Goal: Transaction & Acquisition: Purchase product/service

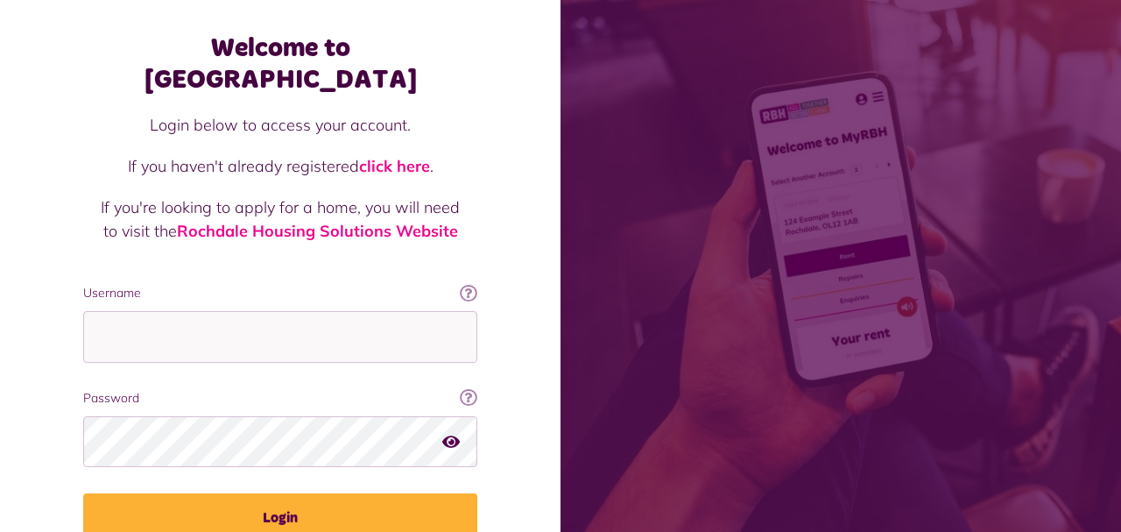
scroll to position [140, 0]
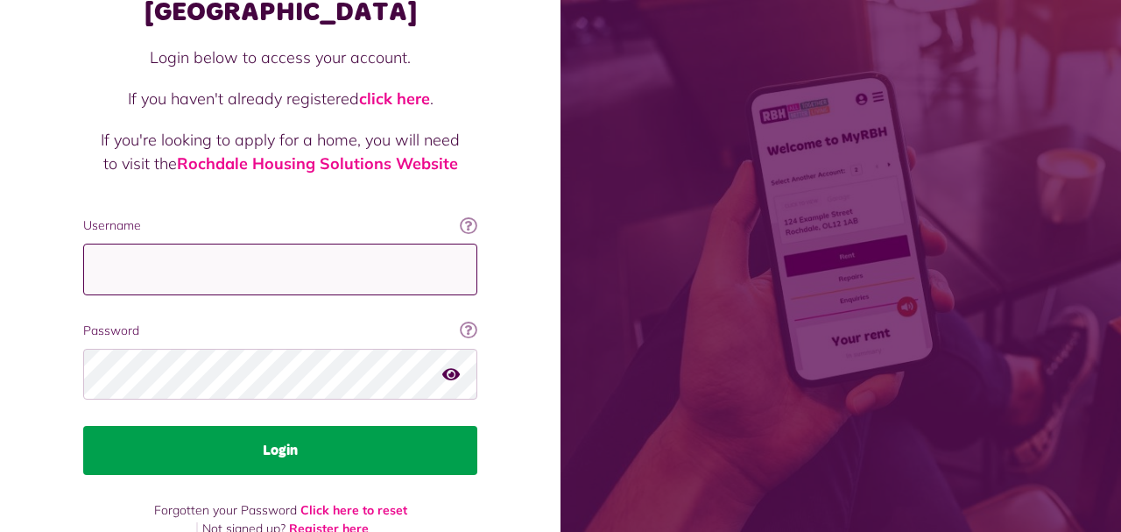
type input "**********"
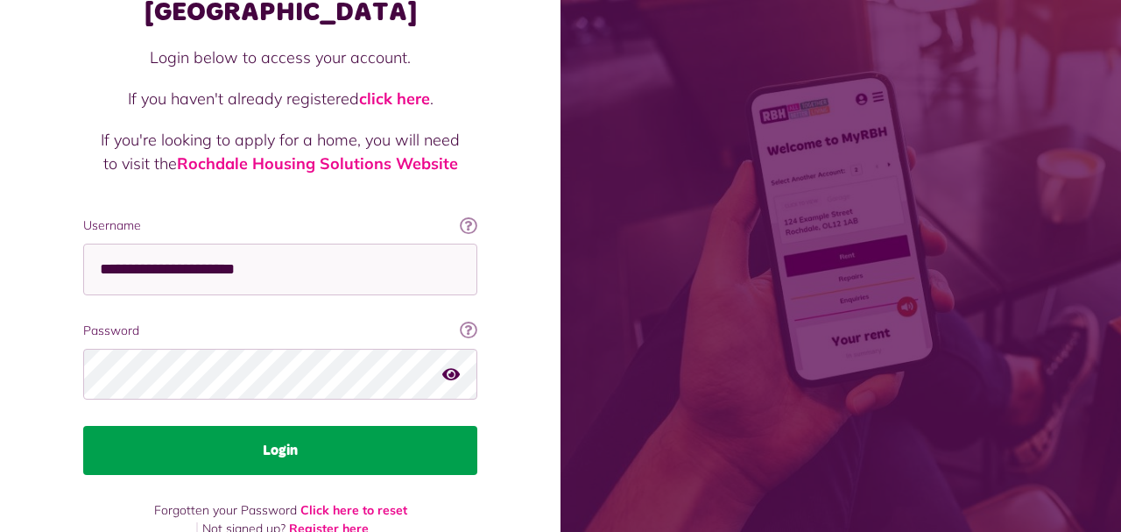
click at [284, 426] on button "Login" at bounding box center [280, 450] width 394 height 49
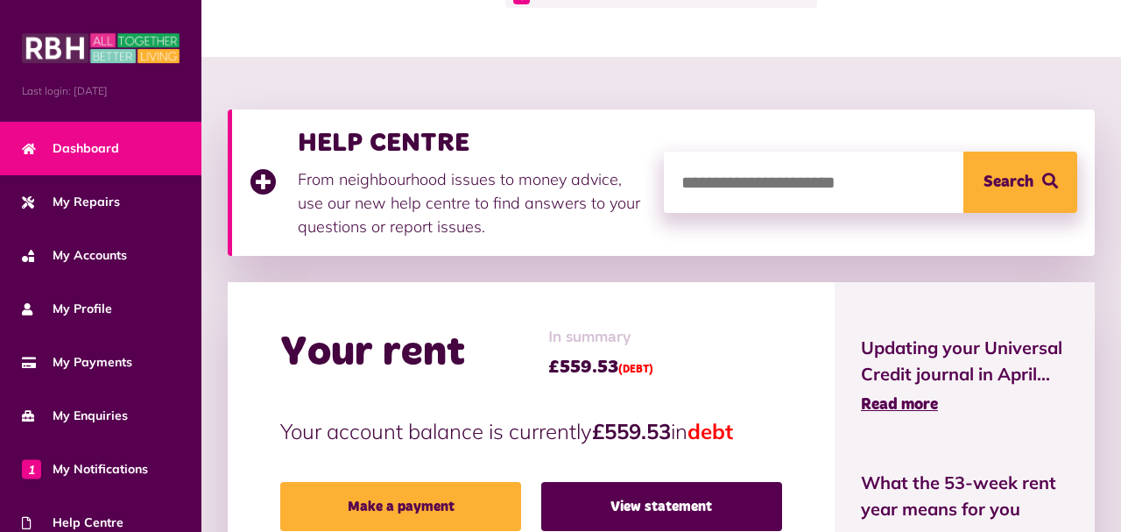
scroll to position [154, 0]
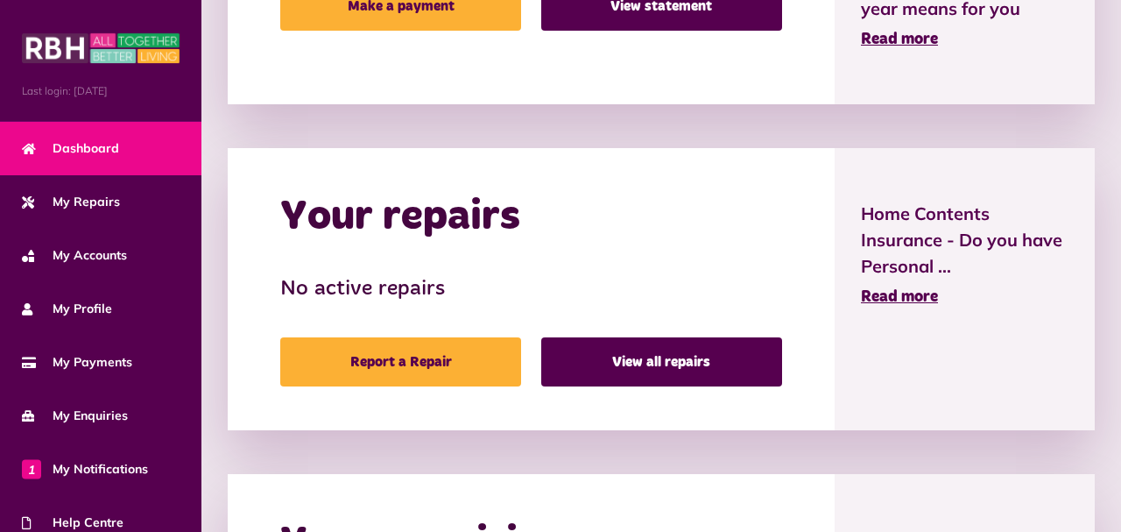
click at [835, 267] on div "Your repairs No active repairs Report a Repair View all repairs" at bounding box center [531, 289] width 607 height 282
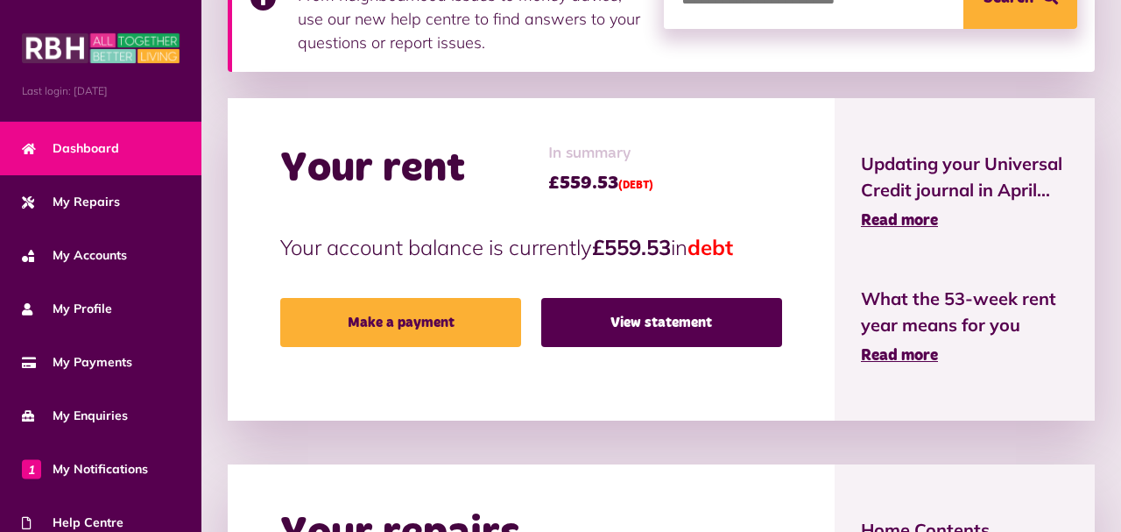
scroll to position [339, 0]
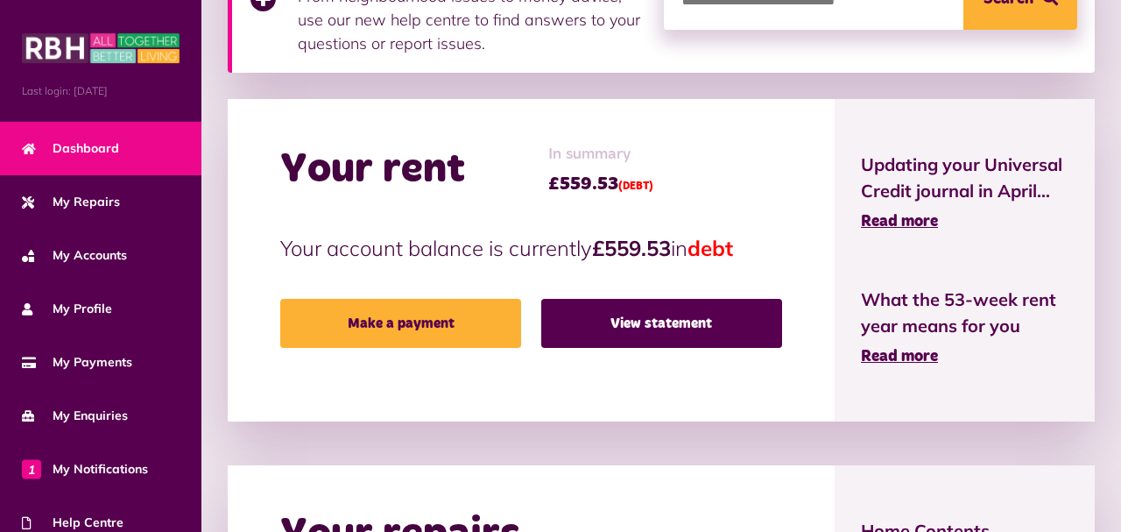
click at [782, 306] on link "View statement" at bounding box center [661, 323] width 241 height 49
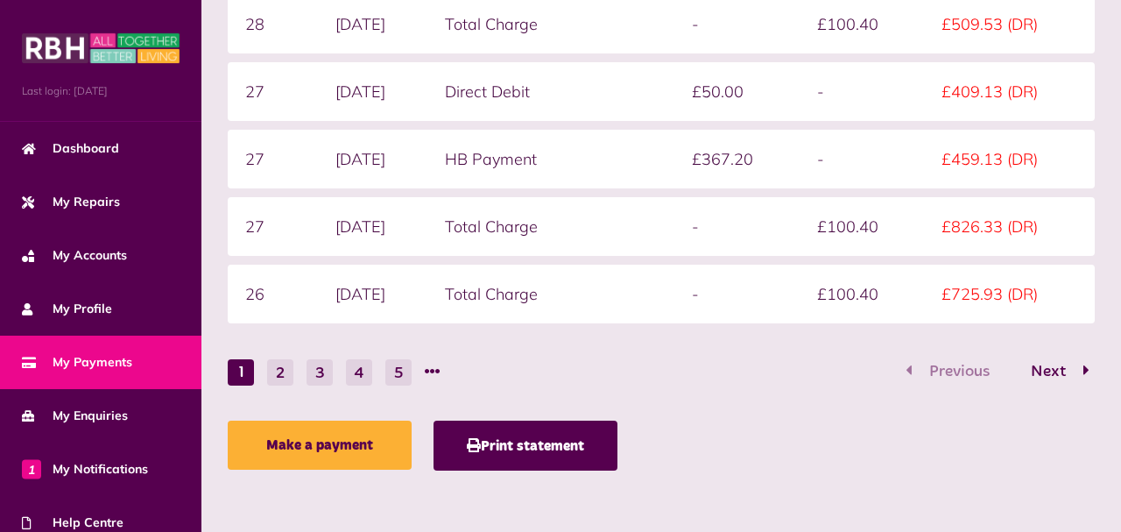
scroll to position [2597, 0]
click at [267, 385] on button "2" at bounding box center [280, 372] width 26 height 26
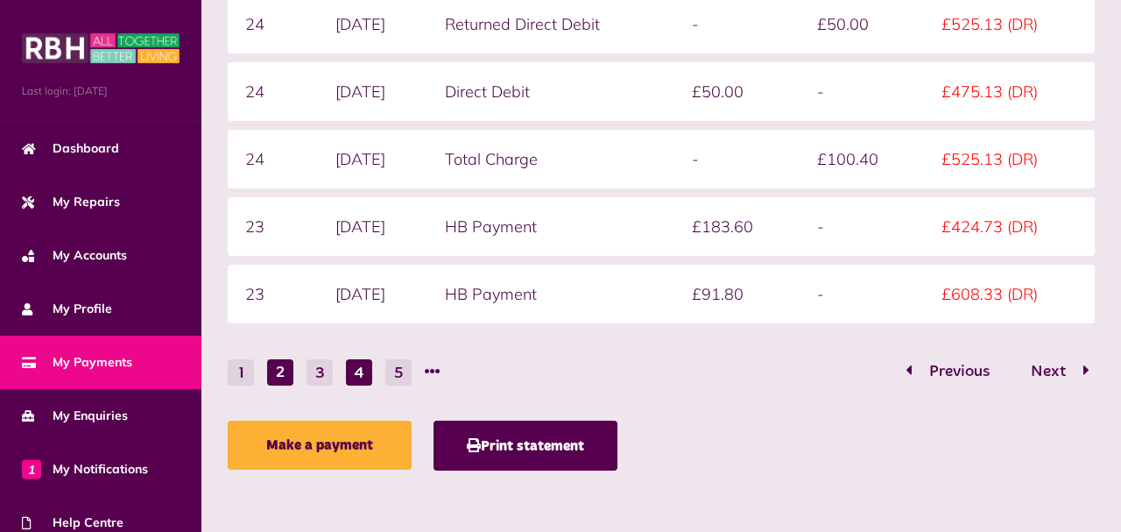
click at [346, 385] on button "4" at bounding box center [359, 372] width 26 height 26
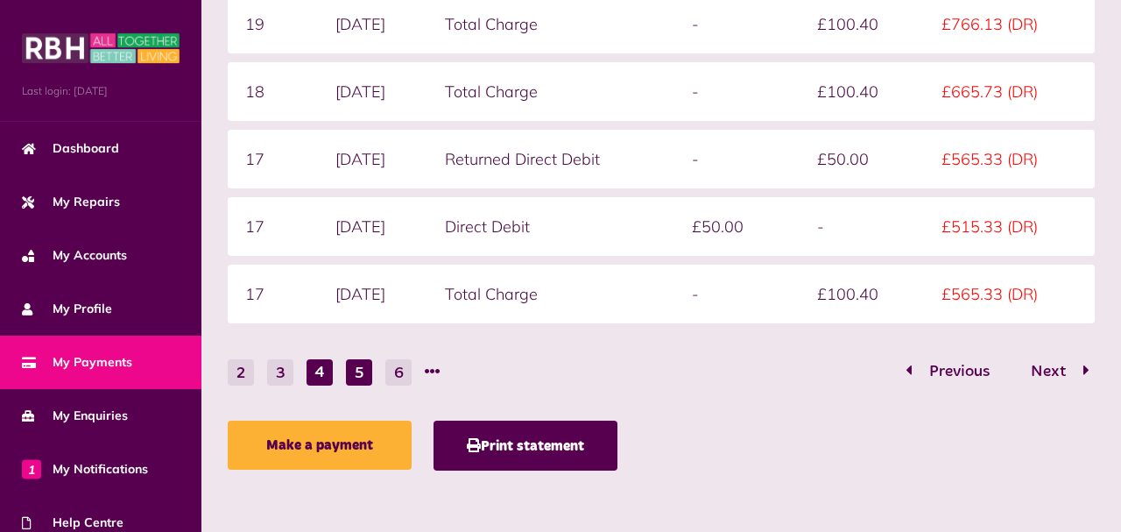
click at [346, 385] on button "5" at bounding box center [359, 372] width 26 height 26
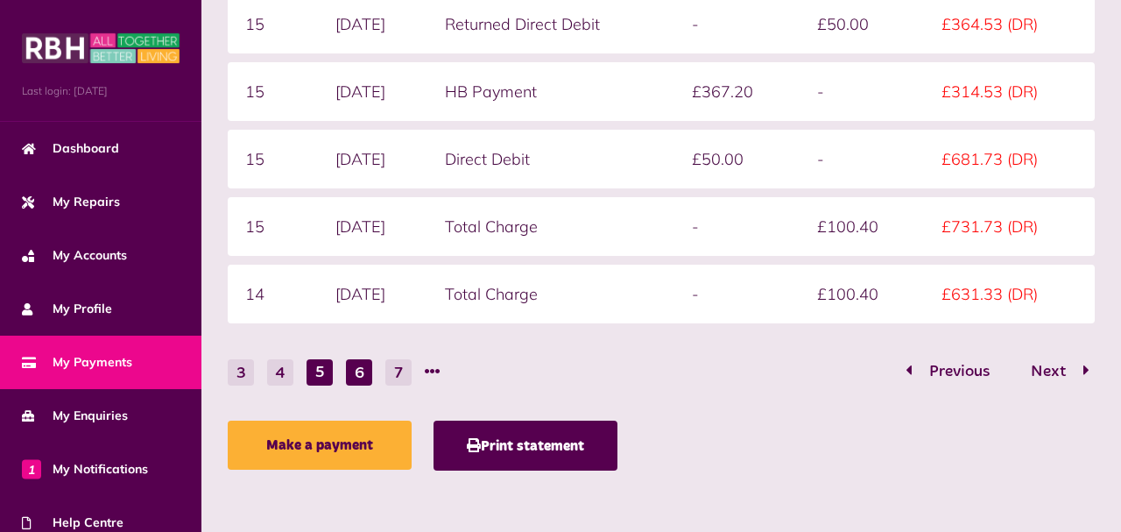
click at [346, 385] on button "6" at bounding box center [359, 372] width 26 height 26
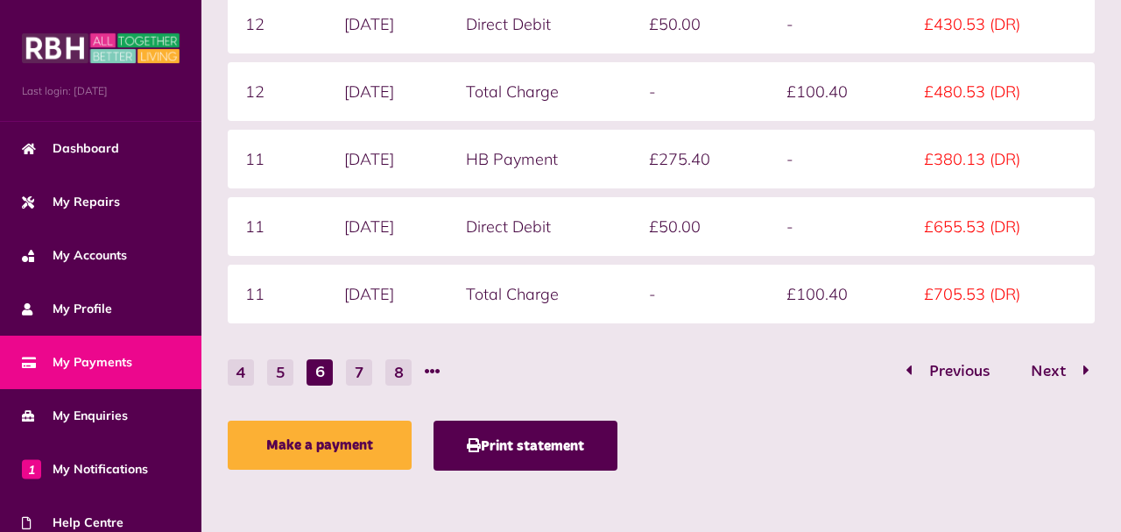
scroll to position [2558, 0]
click at [346, 385] on button "7" at bounding box center [359, 372] width 26 height 26
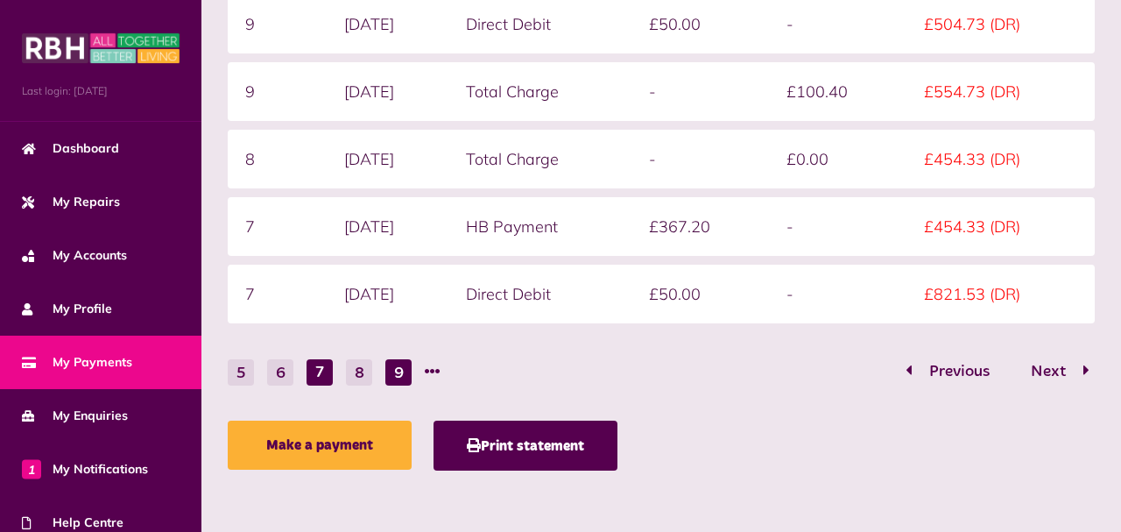
click at [385, 385] on button "9" at bounding box center [398, 372] width 26 height 26
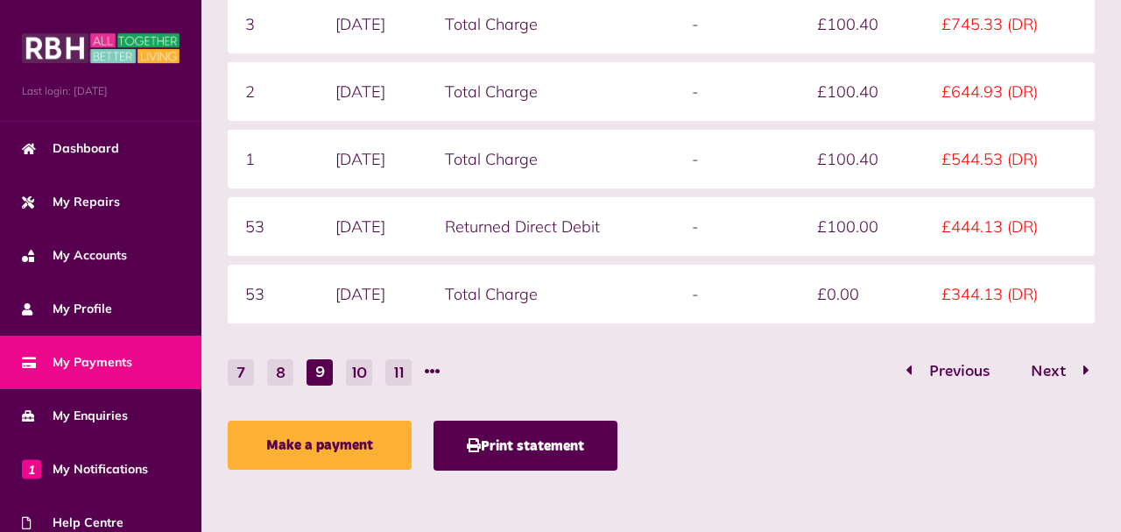
click at [425, 385] on li at bounding box center [433, 372] width 16 height 26
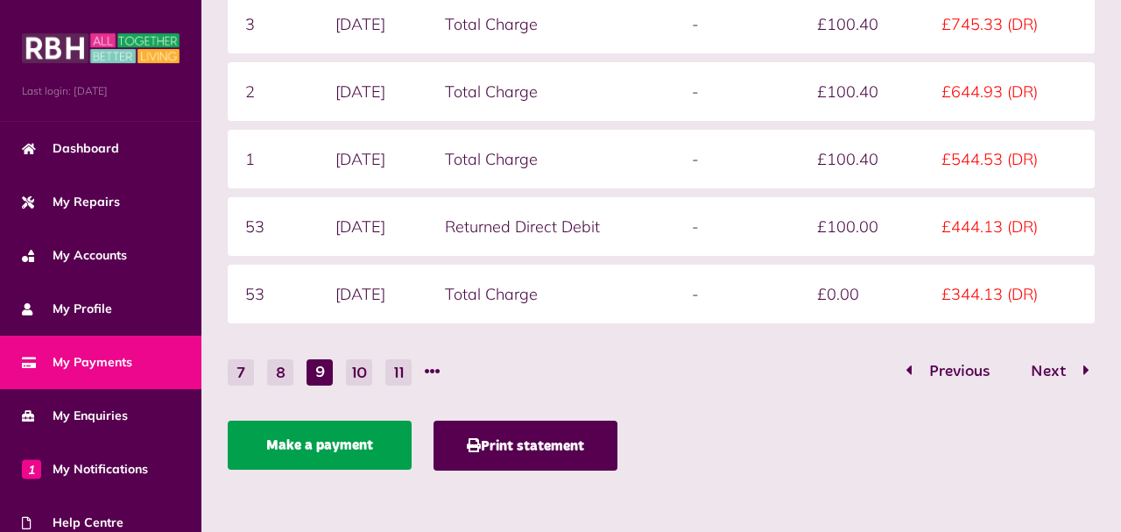
click at [228, 470] on link "Make a payment" at bounding box center [320, 445] width 184 height 49
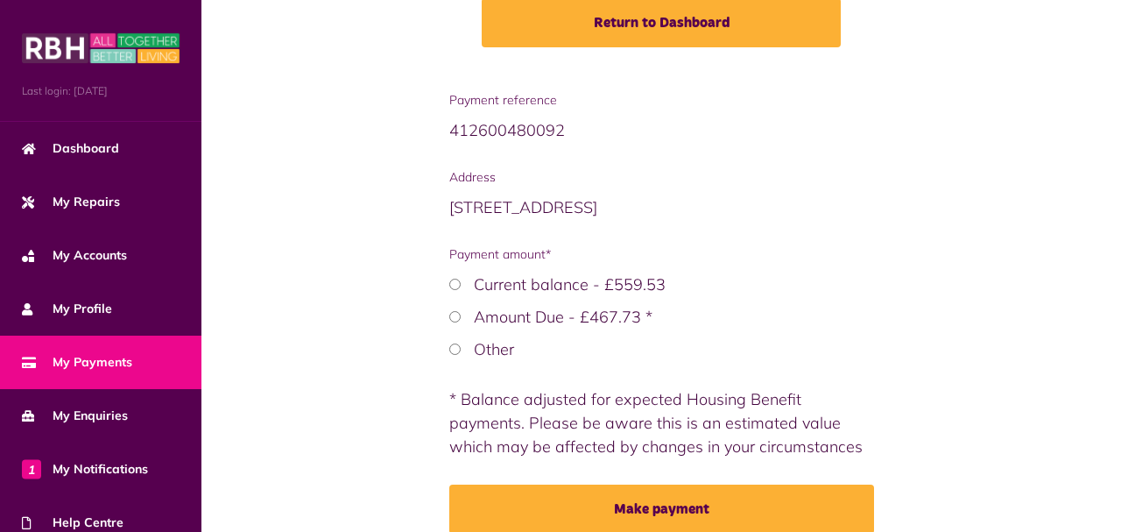
scroll to position [295, 0]
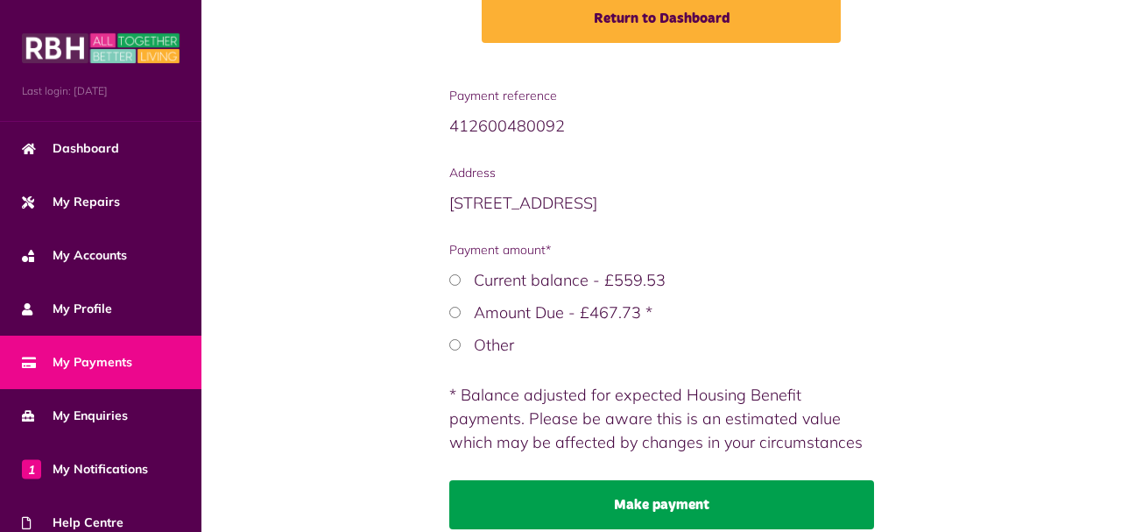
click at [576, 480] on button "Make payment" at bounding box center [661, 504] width 425 height 49
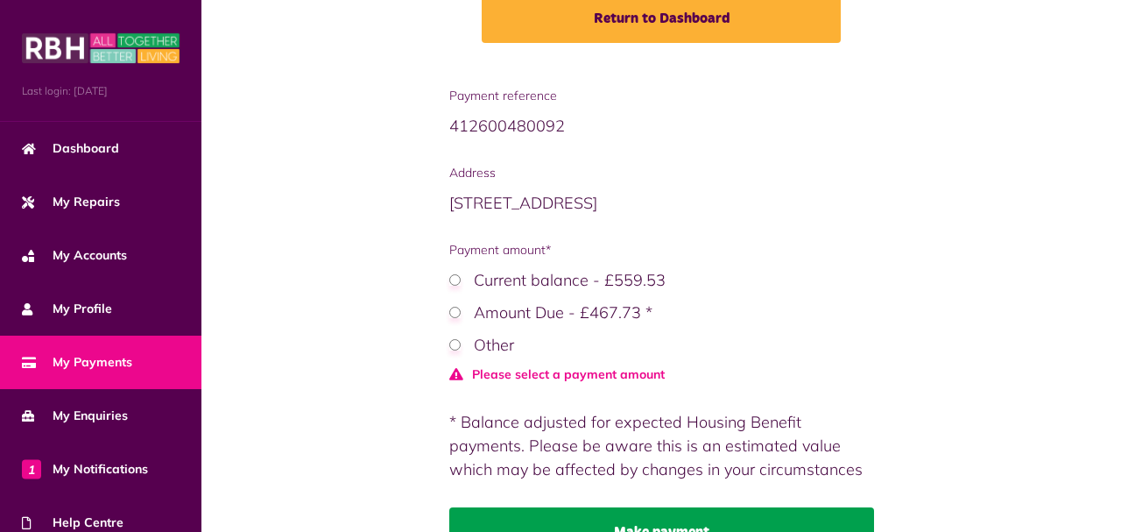
scroll to position [322, 0]
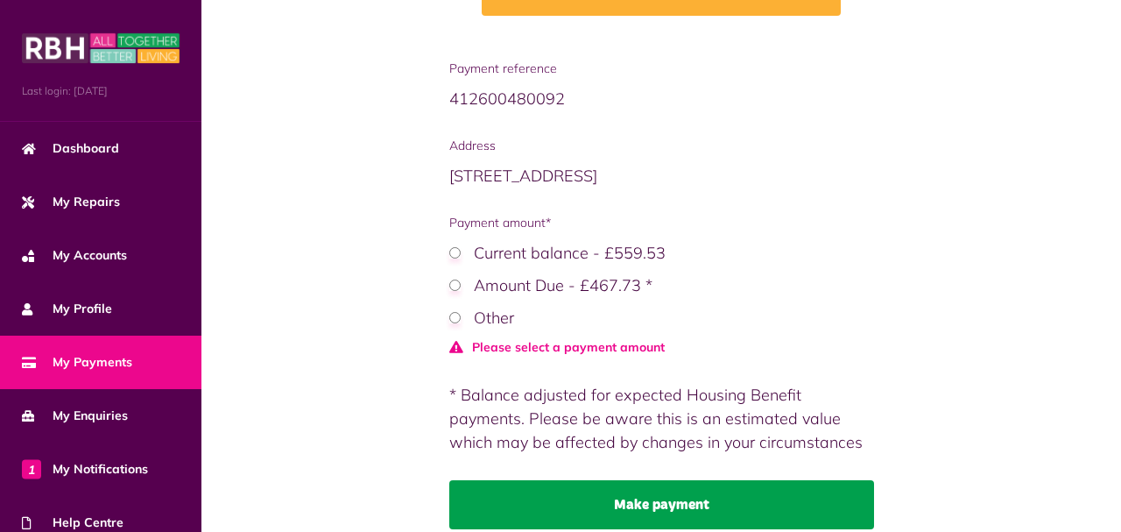
click at [576, 480] on button "Make payment" at bounding box center [661, 504] width 425 height 49
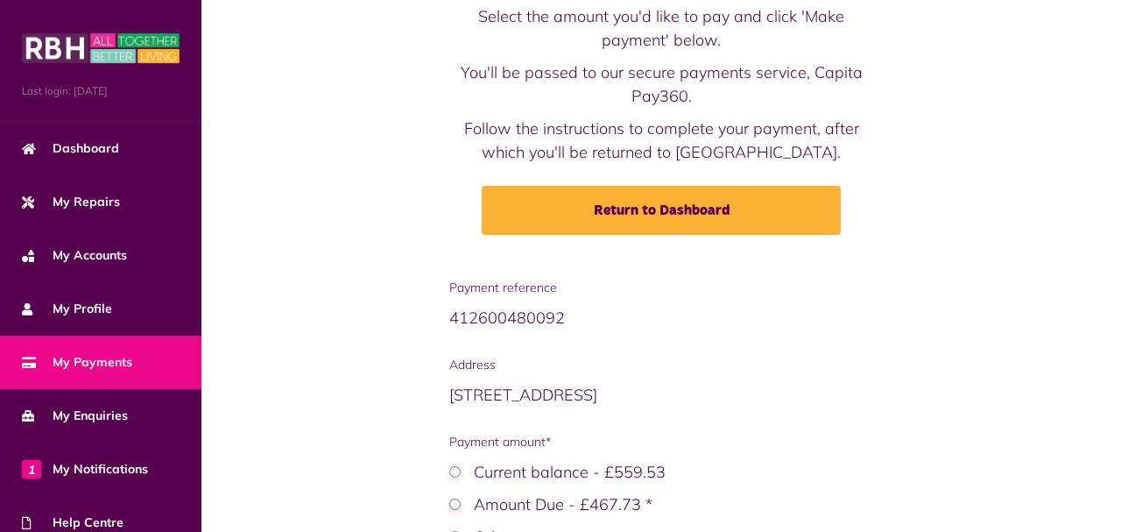
scroll to position [0, 0]
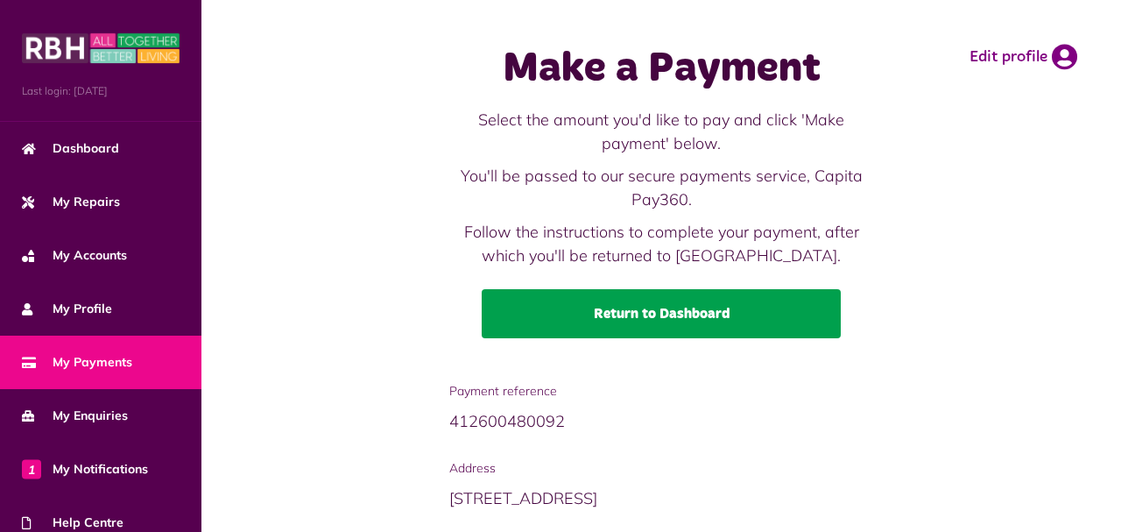
click at [545, 304] on link "Return to Dashboard" at bounding box center [661, 313] width 359 height 49
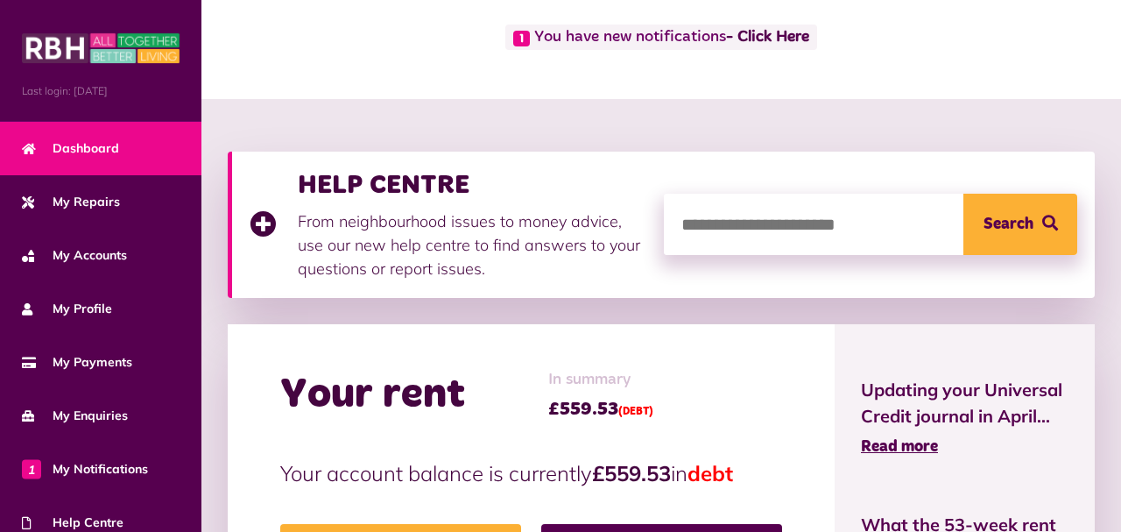
scroll to position [116, 0]
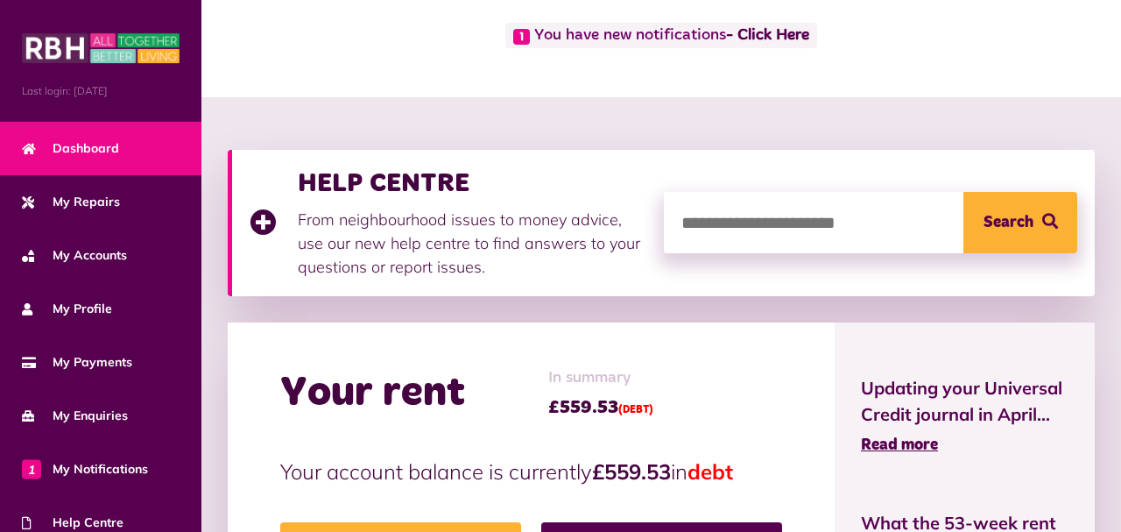
click at [664, 227] on input "search" at bounding box center [871, 222] width 414 height 61
click at [1018, 242] on span "Search" at bounding box center [1009, 222] width 50 height 61
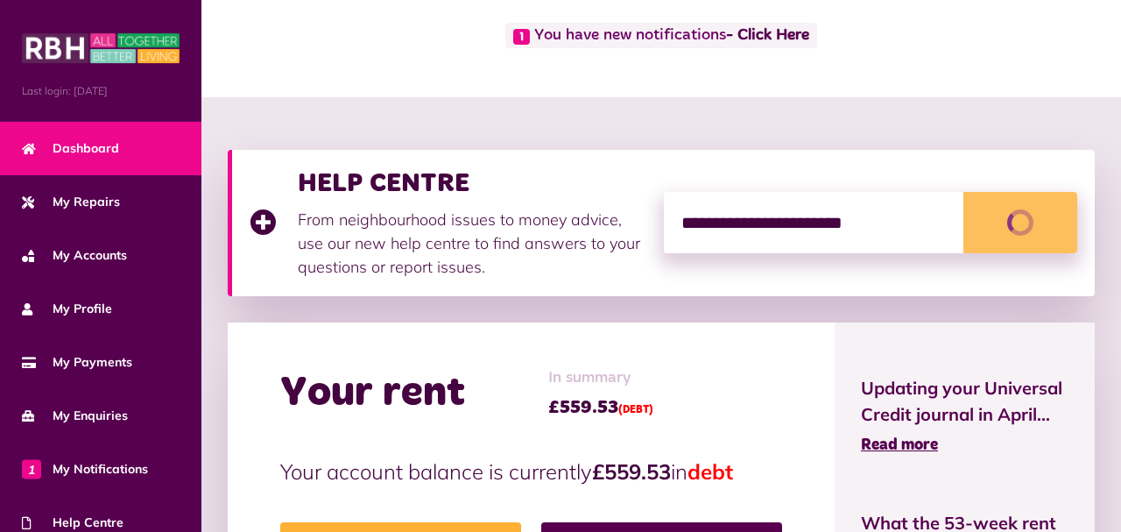
click at [824, 238] on input "**********" at bounding box center [871, 222] width 414 height 61
type input "****"
click at [964, 192] on button "Search" at bounding box center [1021, 222] width 114 height 61
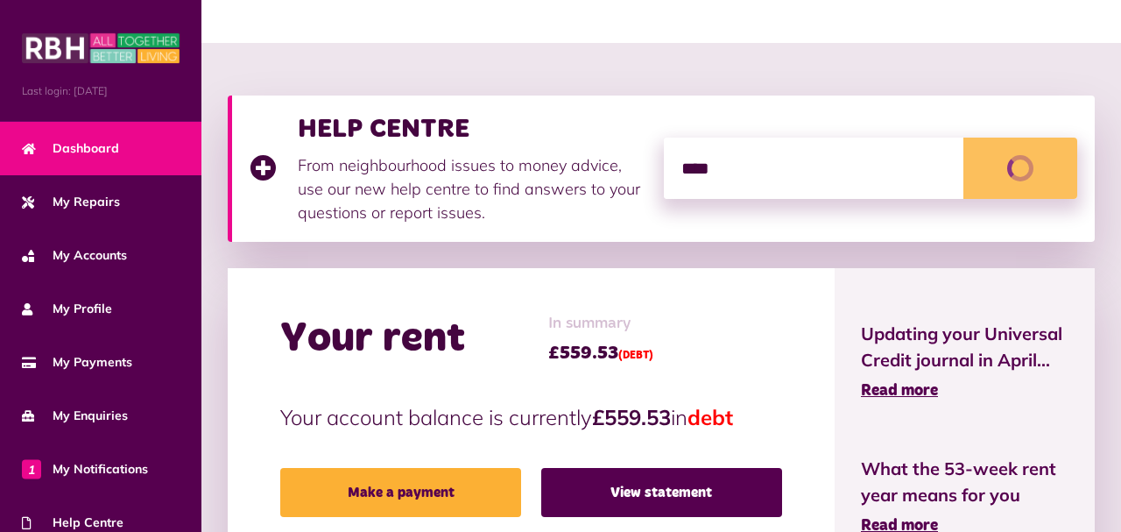
scroll to position [186, 0]
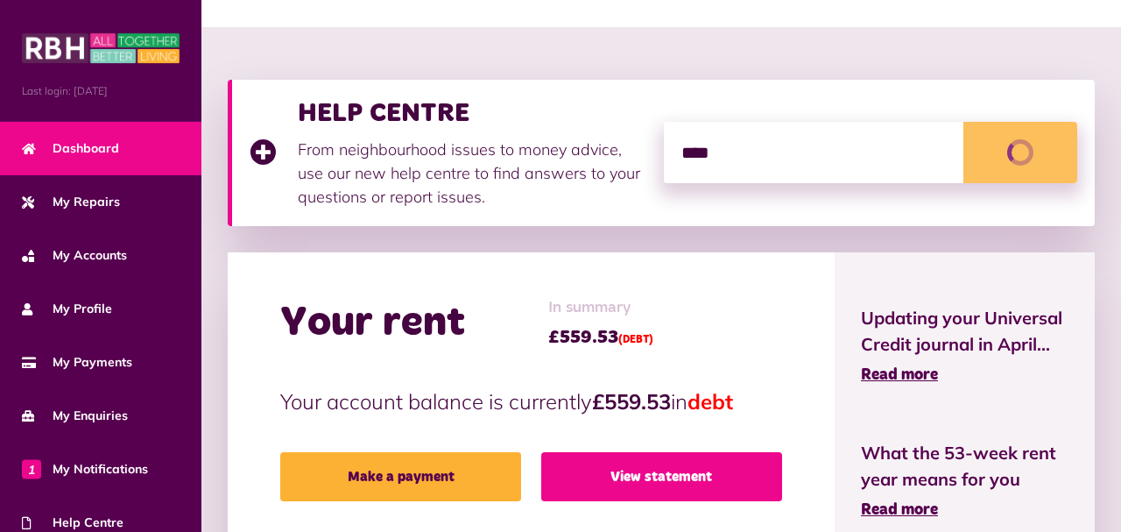
click at [782, 469] on link "View statement" at bounding box center [661, 476] width 241 height 49
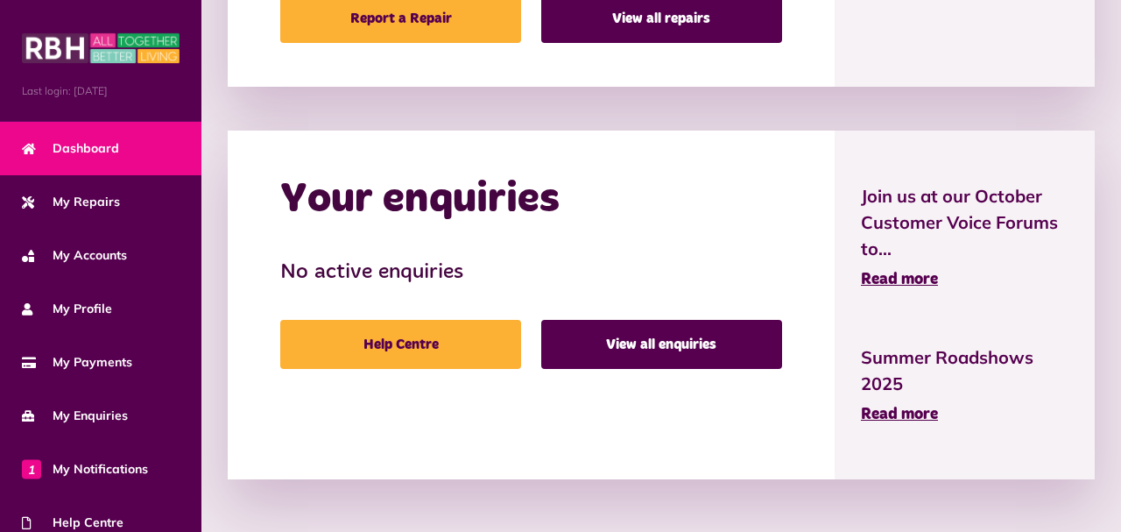
scroll to position [1085, 0]
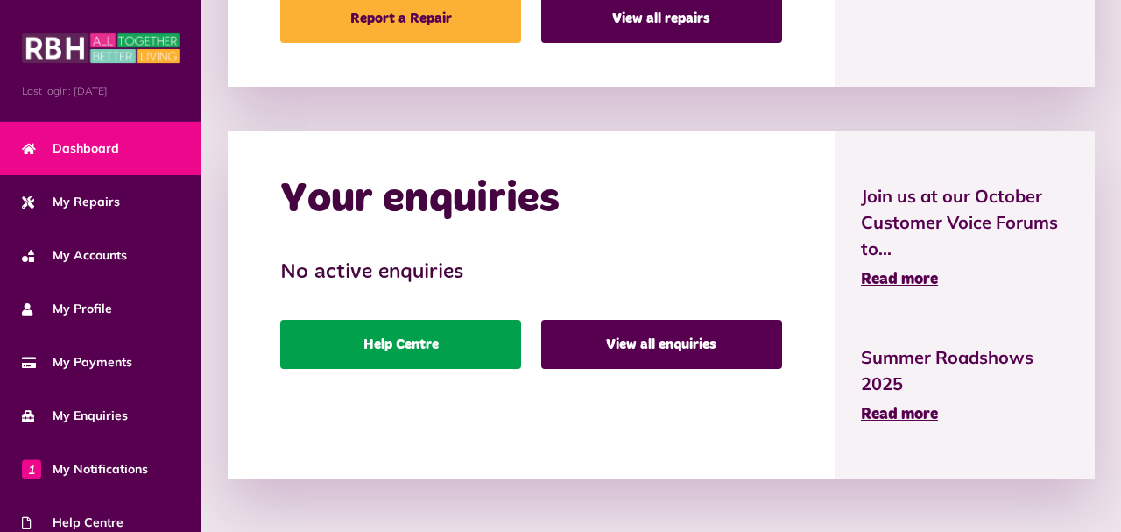
click at [320, 334] on link "Help Centre" at bounding box center [400, 344] width 241 height 49
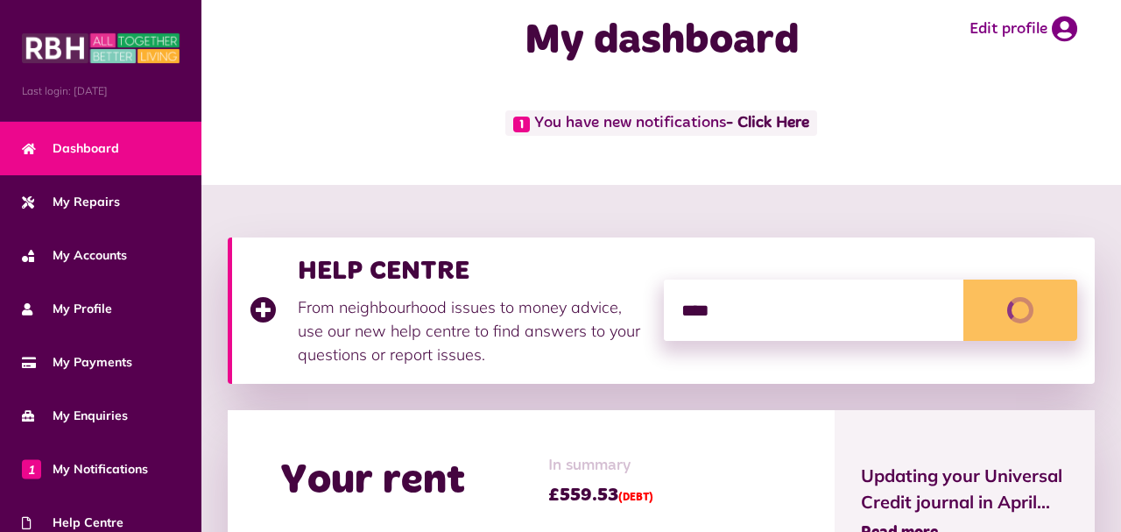
scroll to position [0, 0]
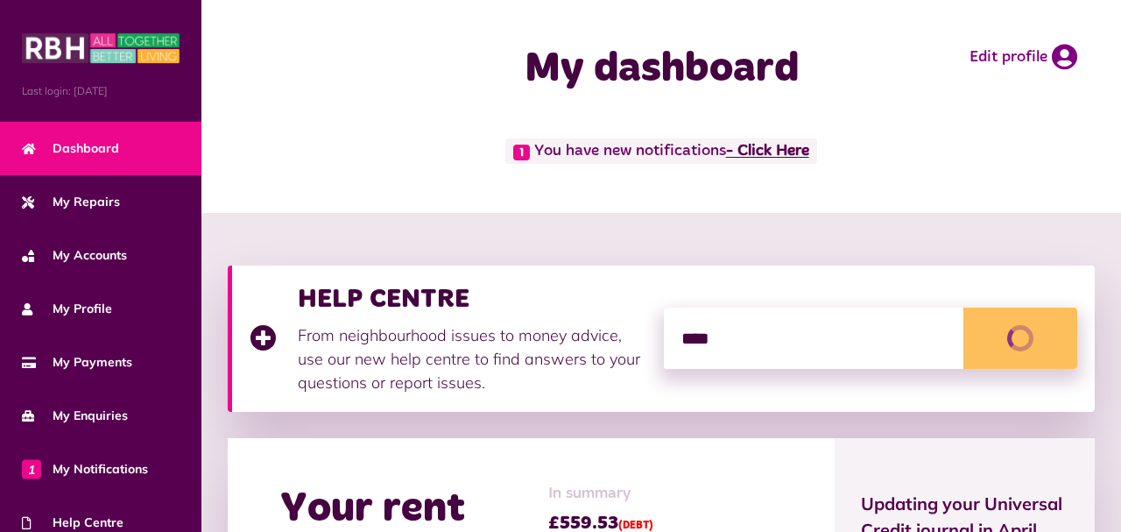
click at [726, 159] on link "- Click Here" at bounding box center [767, 152] width 83 height 16
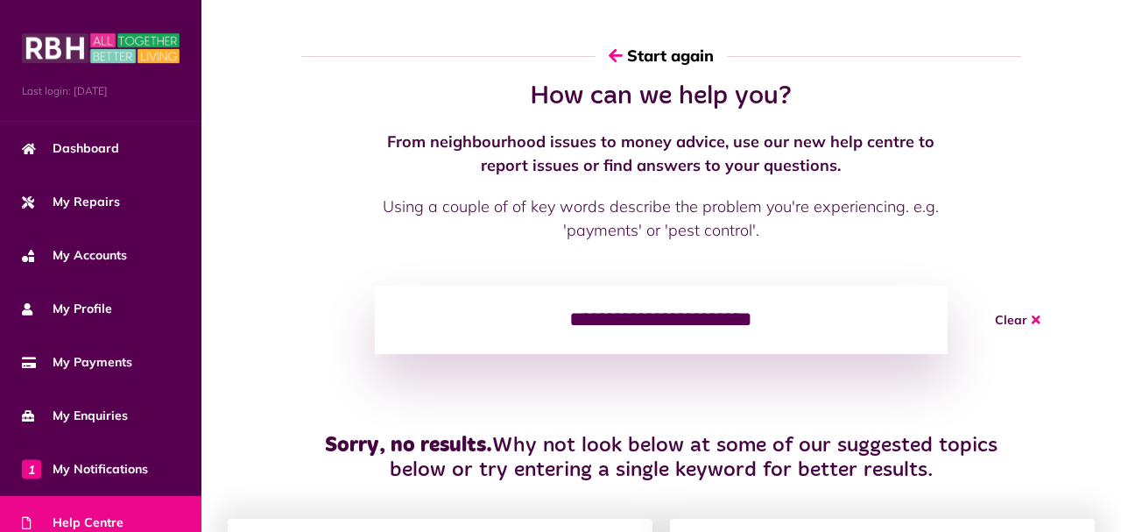
click at [977, 354] on button "Clear" at bounding box center [1018, 320] width 88 height 68
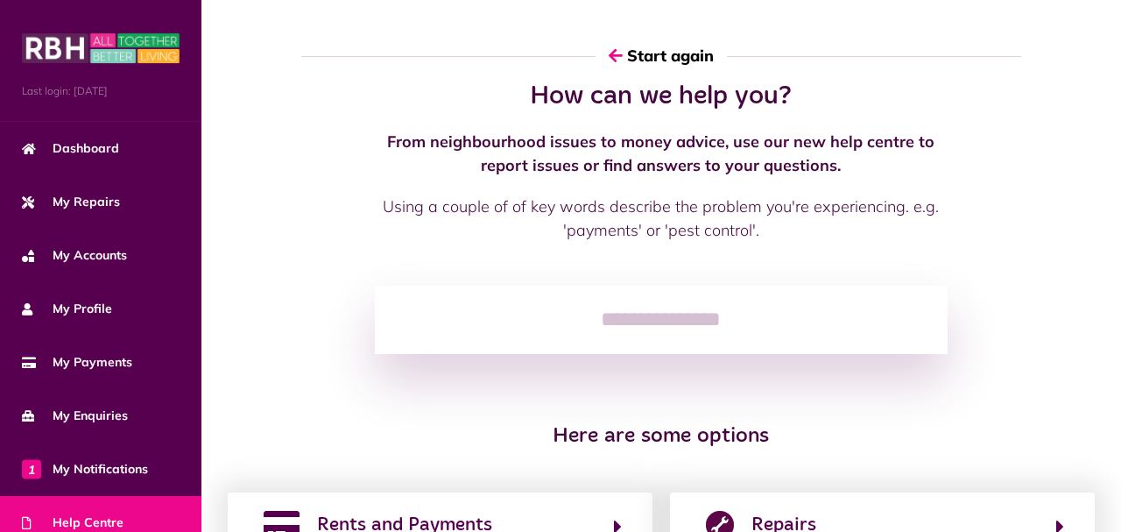
click at [610, 354] on input "search" at bounding box center [661, 320] width 572 height 68
type input "*"
type input "****"
click at [596, 81] on button "Start again" at bounding box center [661, 56] width 131 height 50
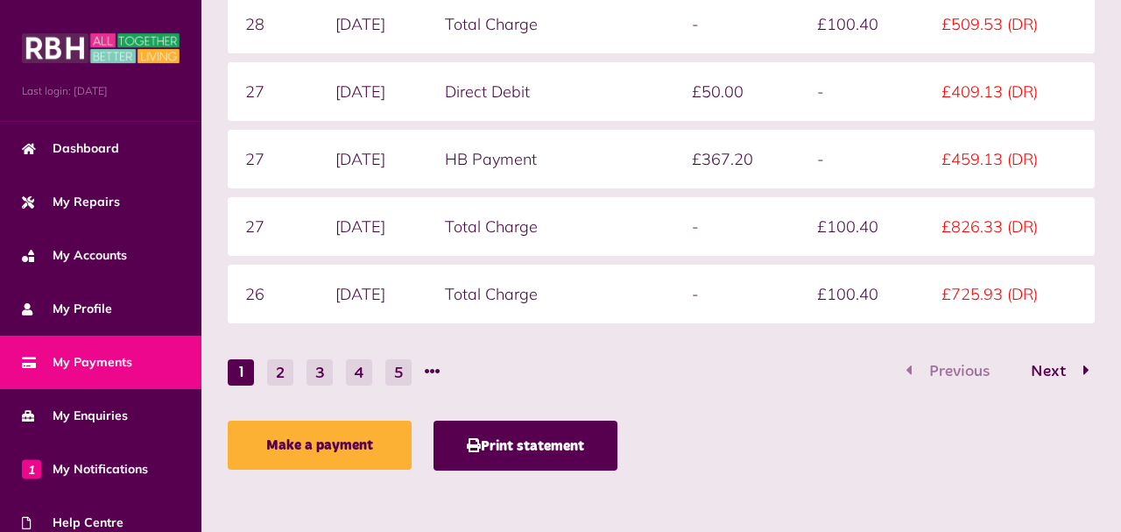
scroll to position [1764, 0]
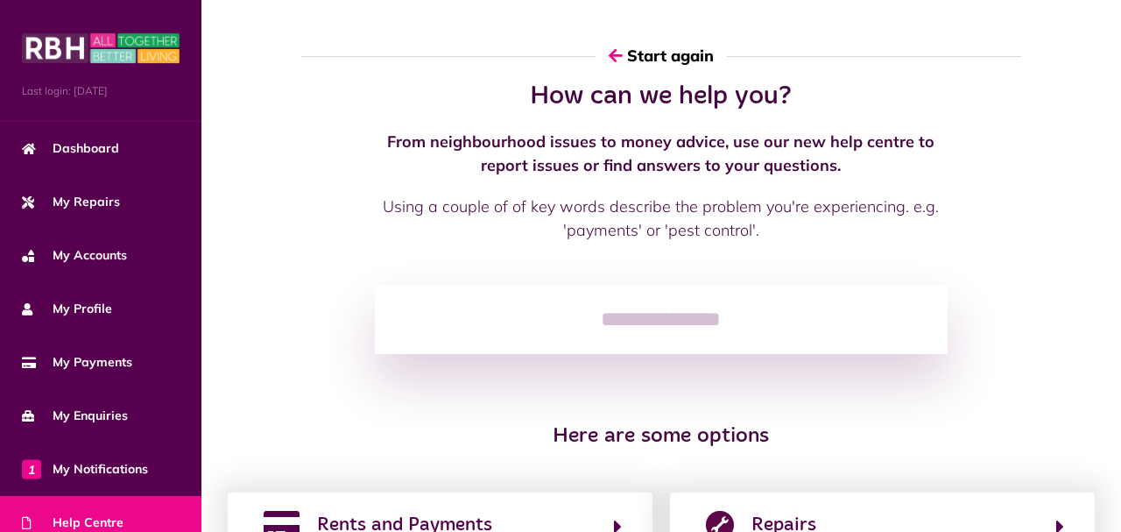
click at [463, 354] on input "search" at bounding box center [661, 320] width 572 height 68
type input "****"
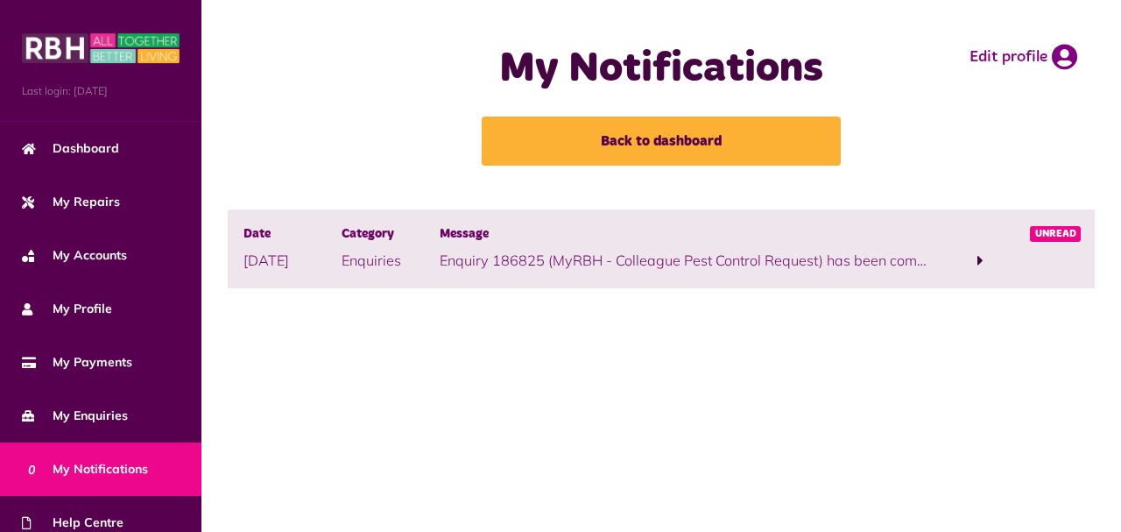
click at [962, 272] on span at bounding box center [981, 261] width 98 height 24
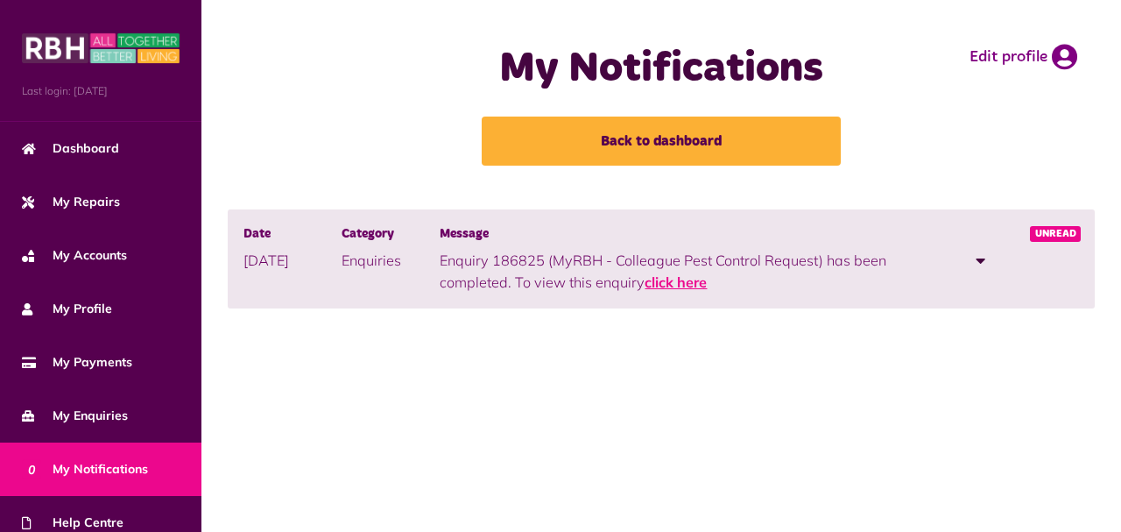
click at [645, 291] on link "click here" at bounding box center [676, 282] width 62 height 18
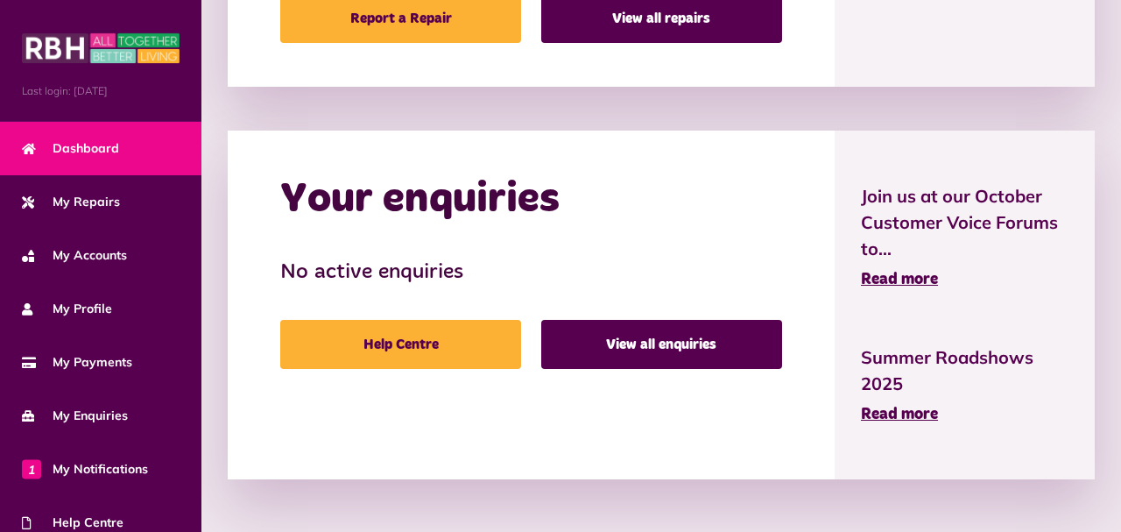
scroll to position [1083, 0]
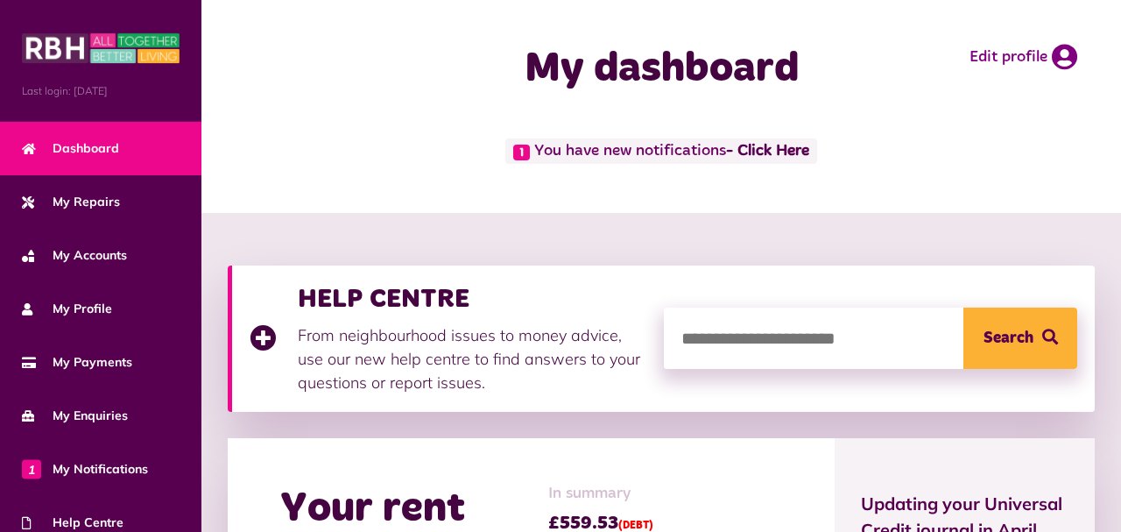
scroll to position [339, 0]
